Goal: Information Seeking & Learning: Learn about a topic

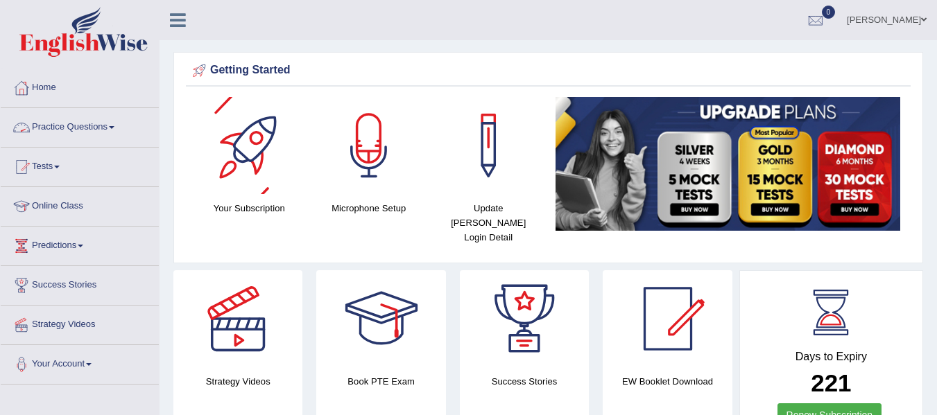
click at [105, 135] on link "Practice Questions" at bounding box center [80, 125] width 158 height 35
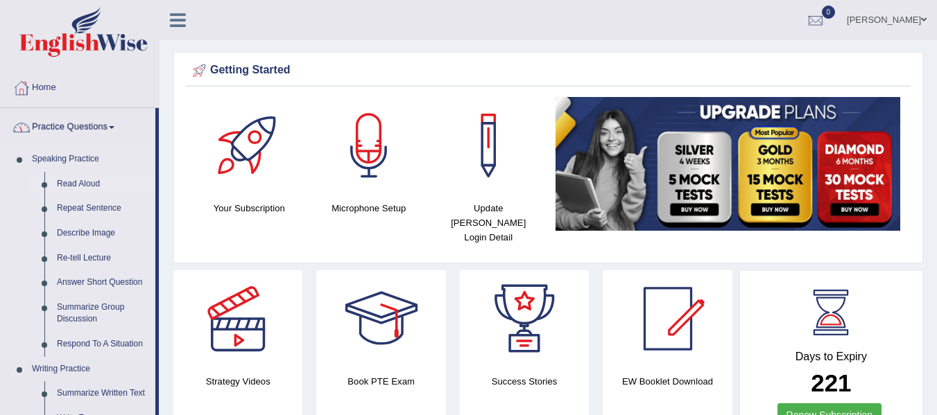
click at [87, 180] on link "Read Aloud" at bounding box center [103, 184] width 105 height 25
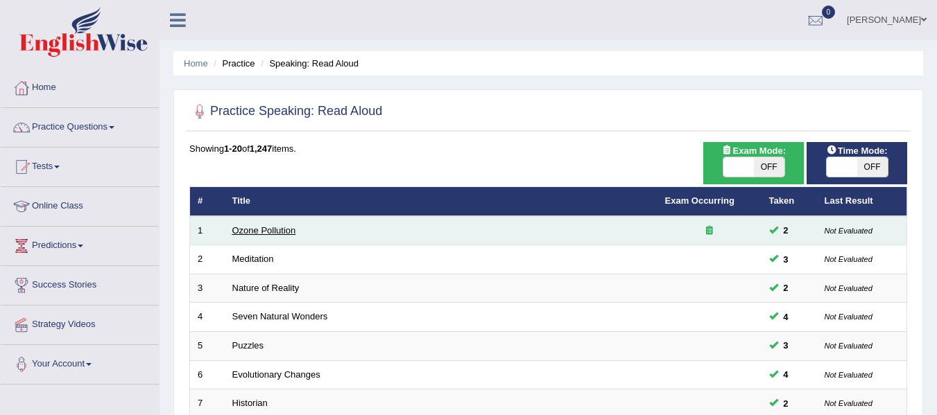
click at [247, 228] on link "Ozone Pollution" at bounding box center [264, 230] width 64 height 10
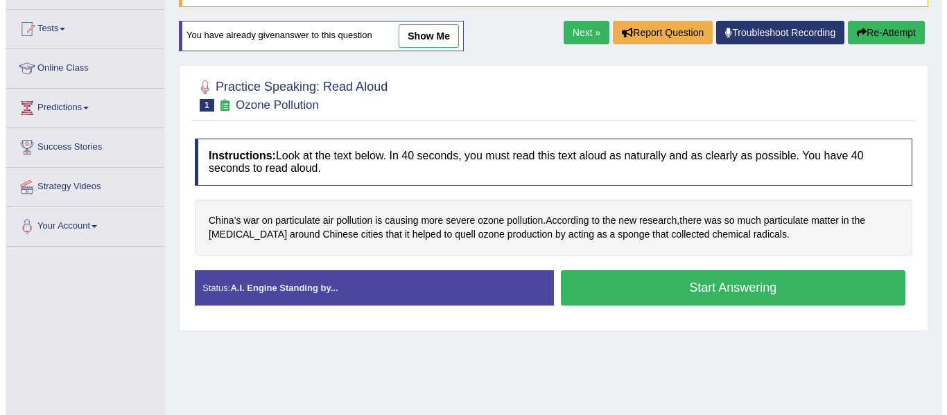
scroll to position [139, 0]
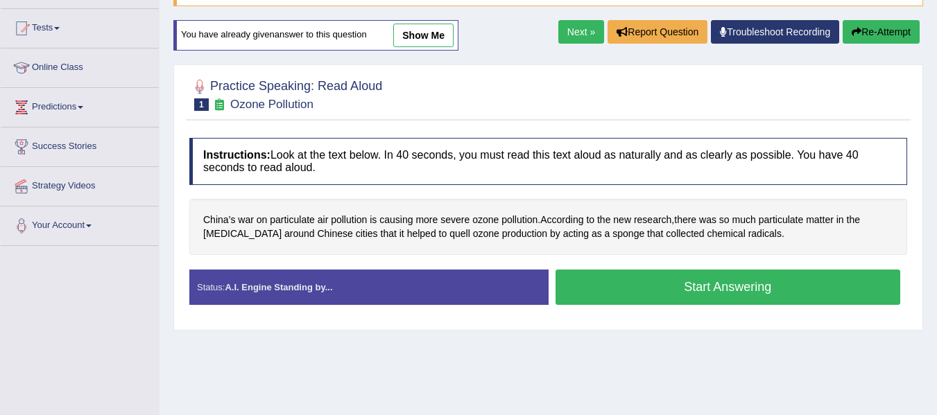
click at [684, 303] on button "Start Answering" at bounding box center [727, 287] width 345 height 35
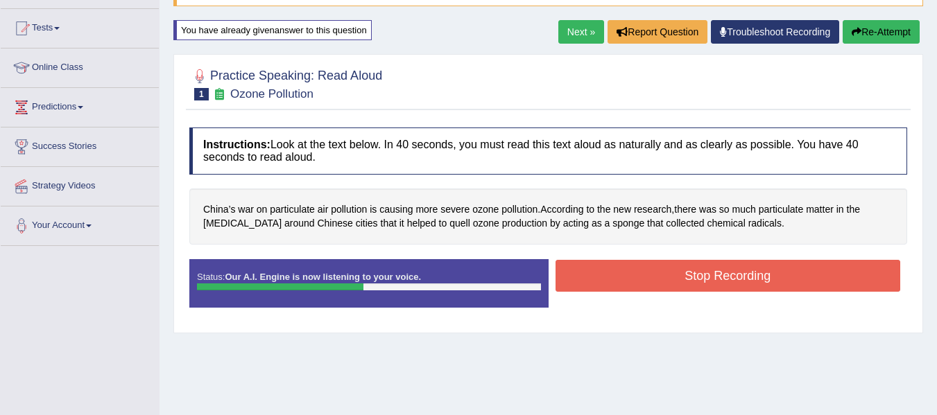
click at [690, 267] on button "Stop Recording" at bounding box center [727, 276] width 345 height 32
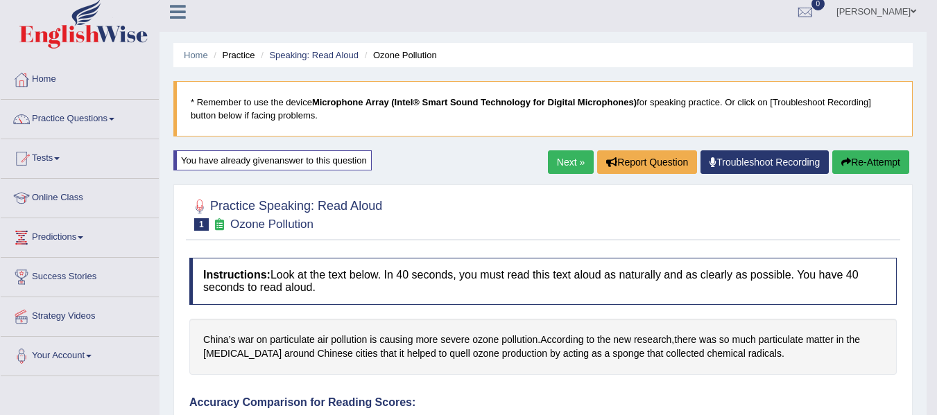
scroll to position [0, 0]
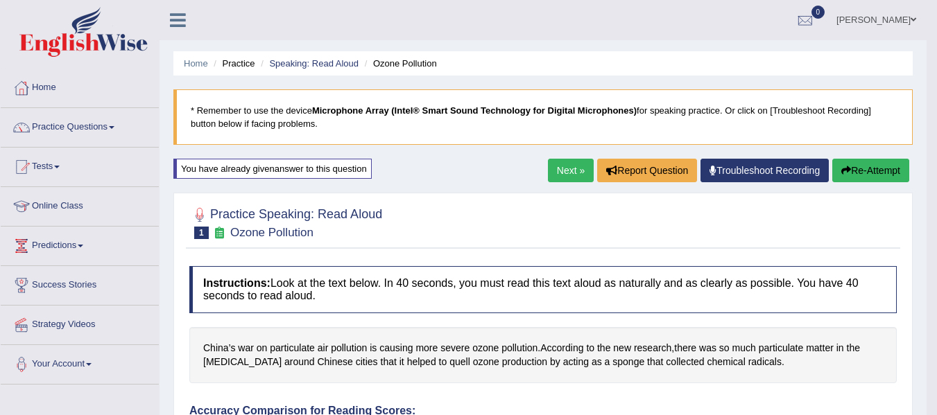
click at [564, 165] on link "Next »" at bounding box center [571, 171] width 46 height 24
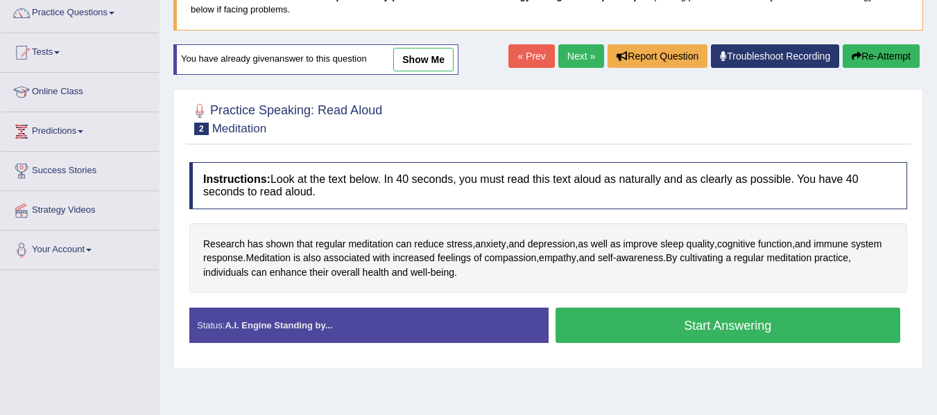
scroll to position [139, 0]
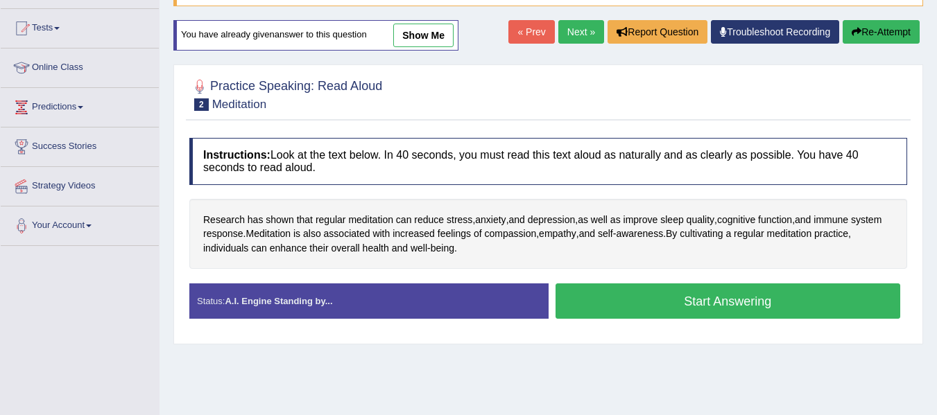
click at [600, 310] on button "Start Answering" at bounding box center [727, 301] width 345 height 35
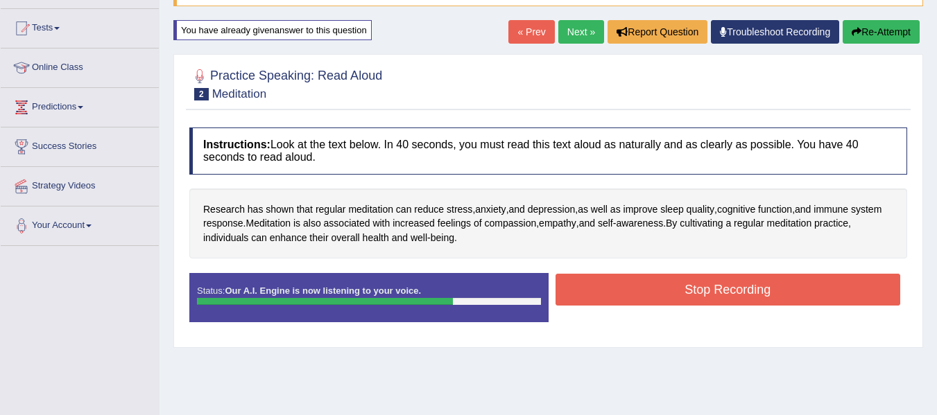
click at [611, 297] on button "Stop Recording" at bounding box center [727, 290] width 345 height 32
